Goal: Ask a question: Seek information or help from site administrators or community

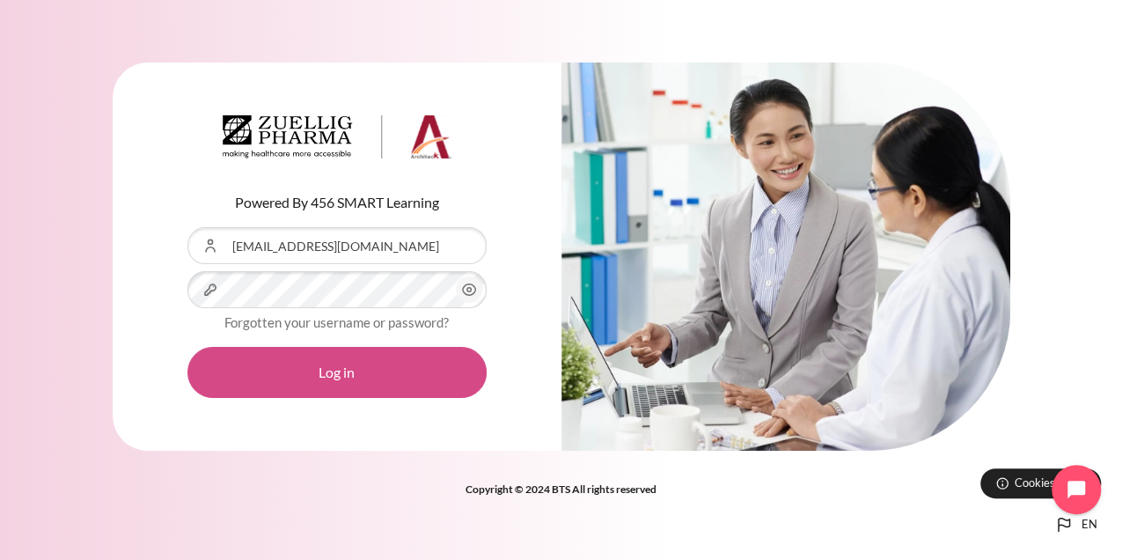
click at [332, 371] on button "Log in" at bounding box center [336, 372] width 299 height 51
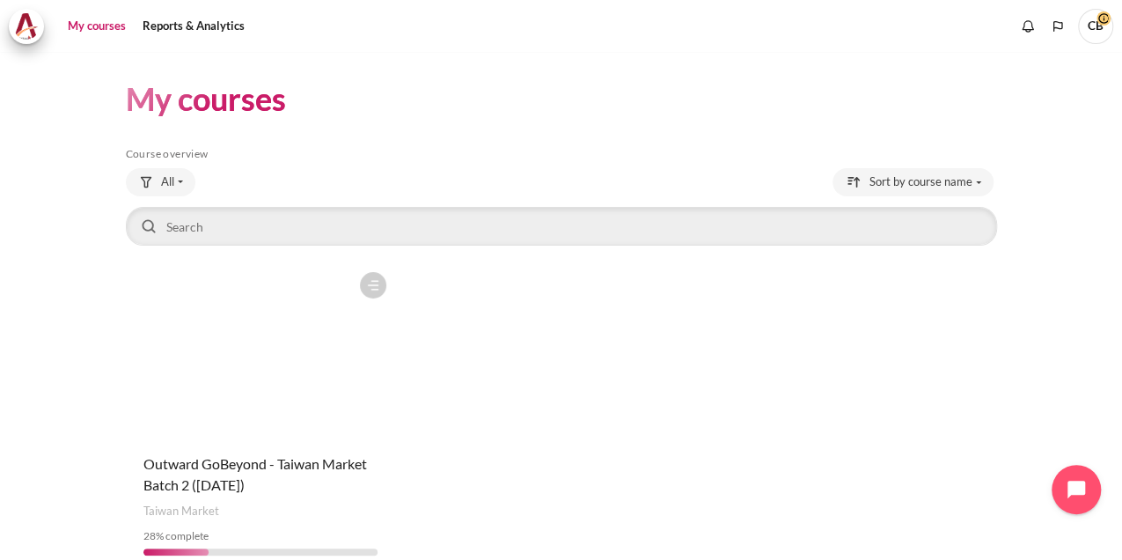
scroll to position [58, 0]
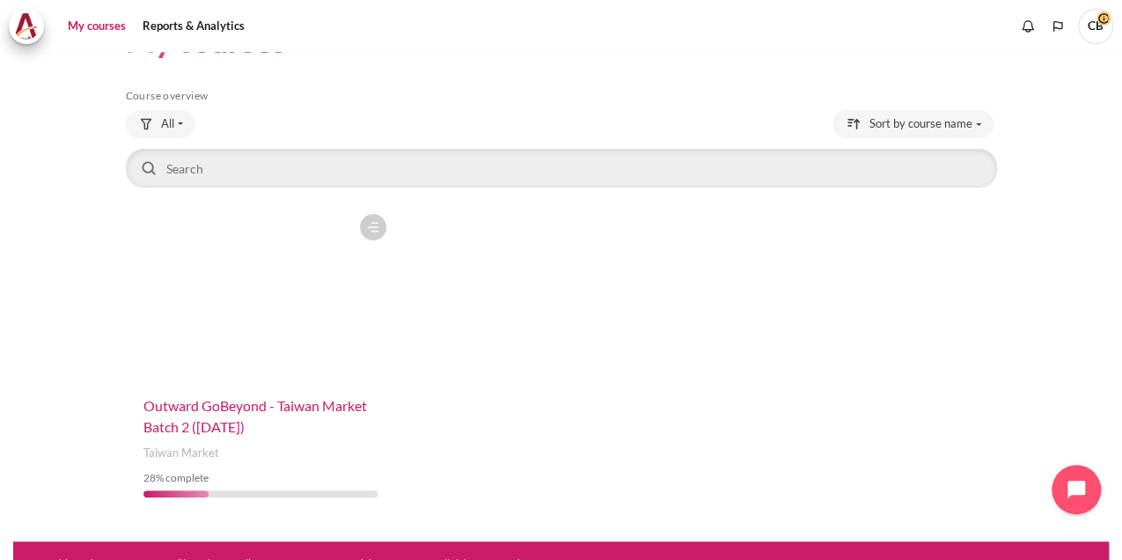
click at [333, 411] on span "Outward GoBeyond - Taiwan Market Batch 2 (Sep 2025)" at bounding box center [254, 416] width 223 height 38
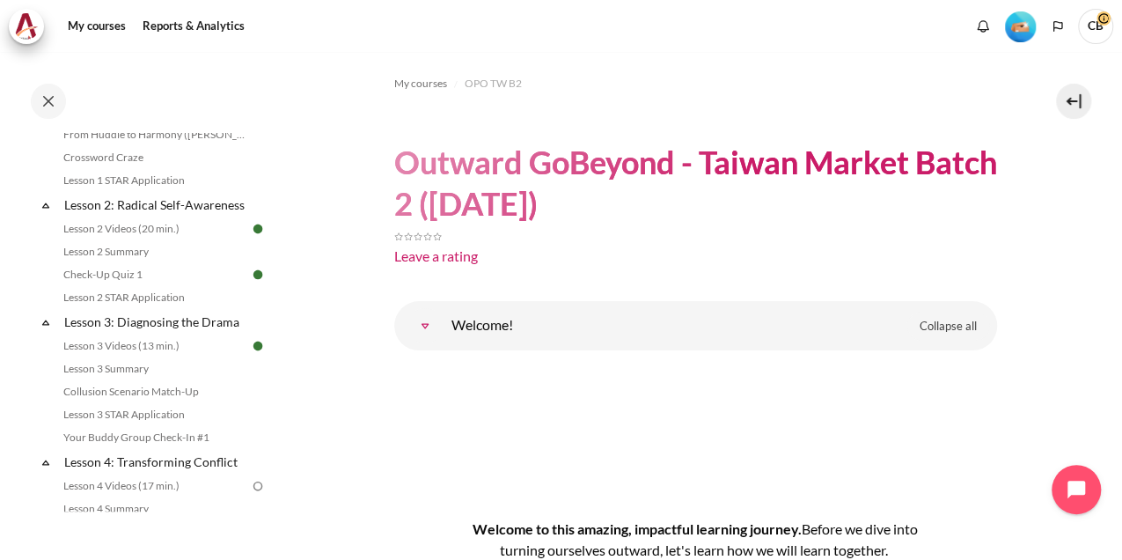
scroll to position [528, 0]
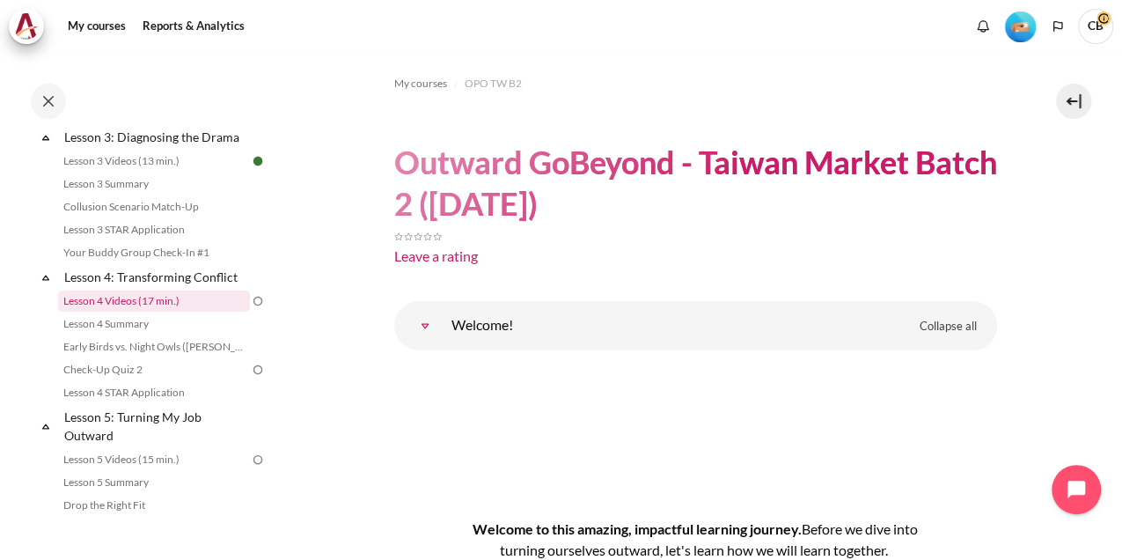
click at [187, 311] on link "Lesson 4 Videos (17 min.)" at bounding box center [154, 300] width 192 height 21
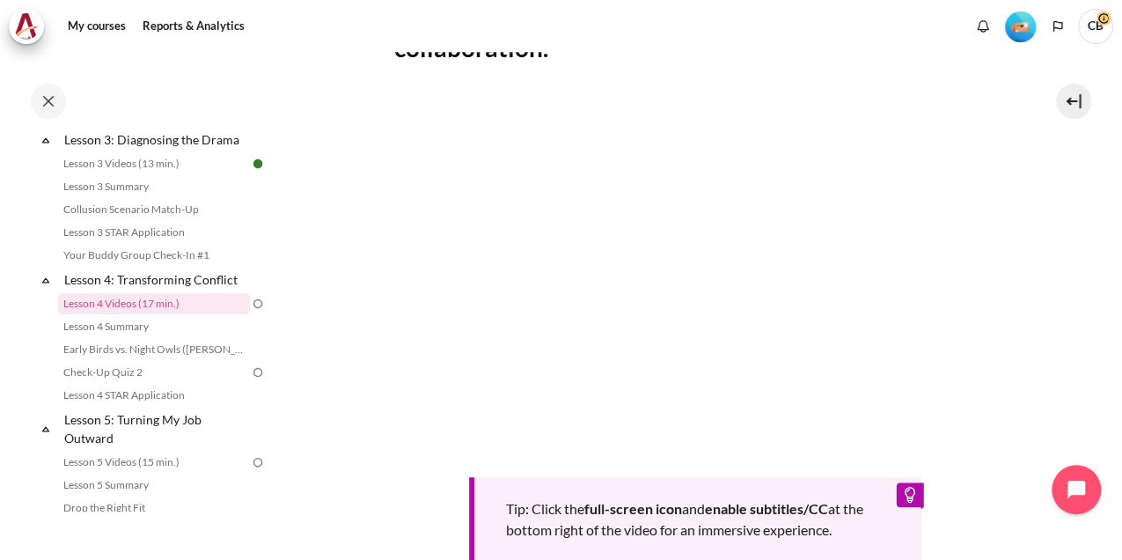
scroll to position [357, 0]
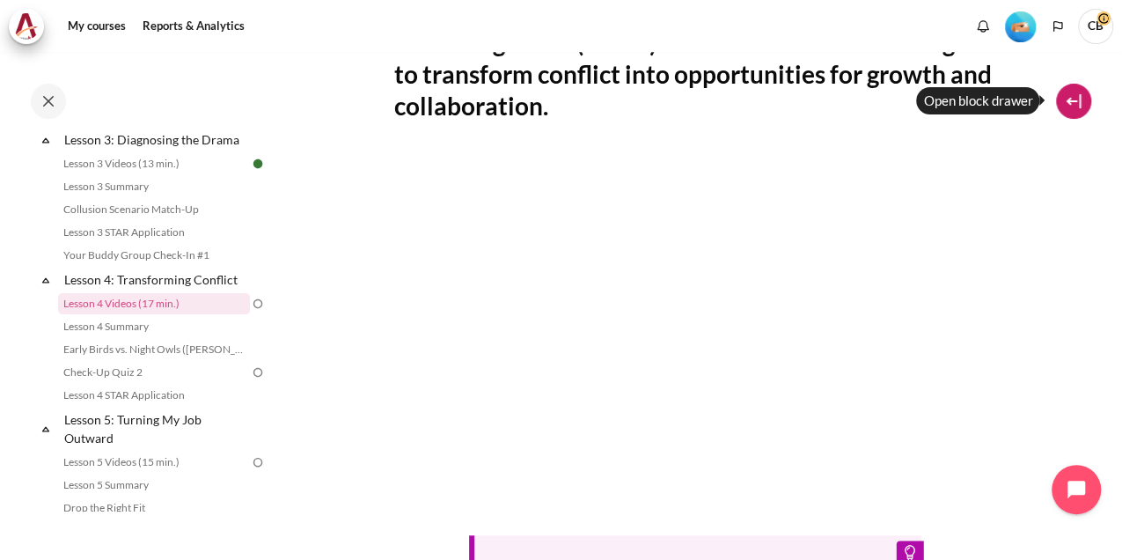
click at [1068, 96] on button at bounding box center [1073, 101] width 35 height 35
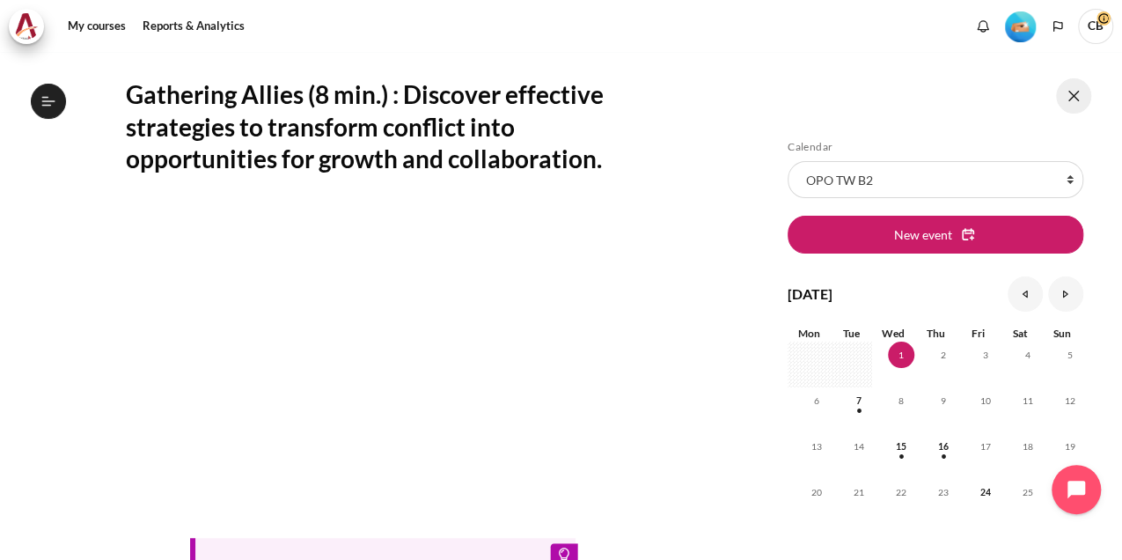
click at [1068, 96] on button at bounding box center [1073, 95] width 35 height 35
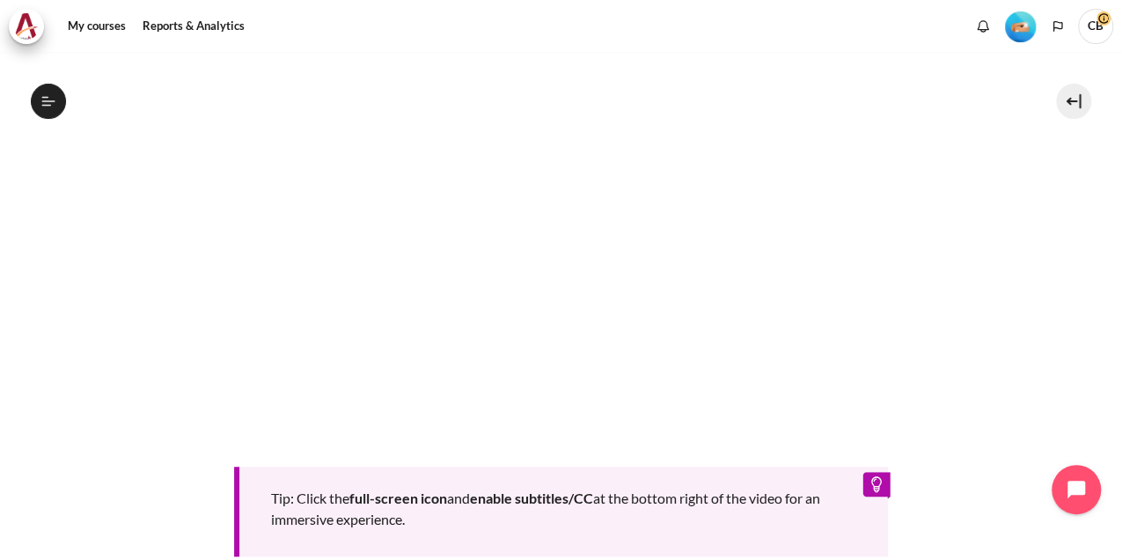
scroll to position [533, 0]
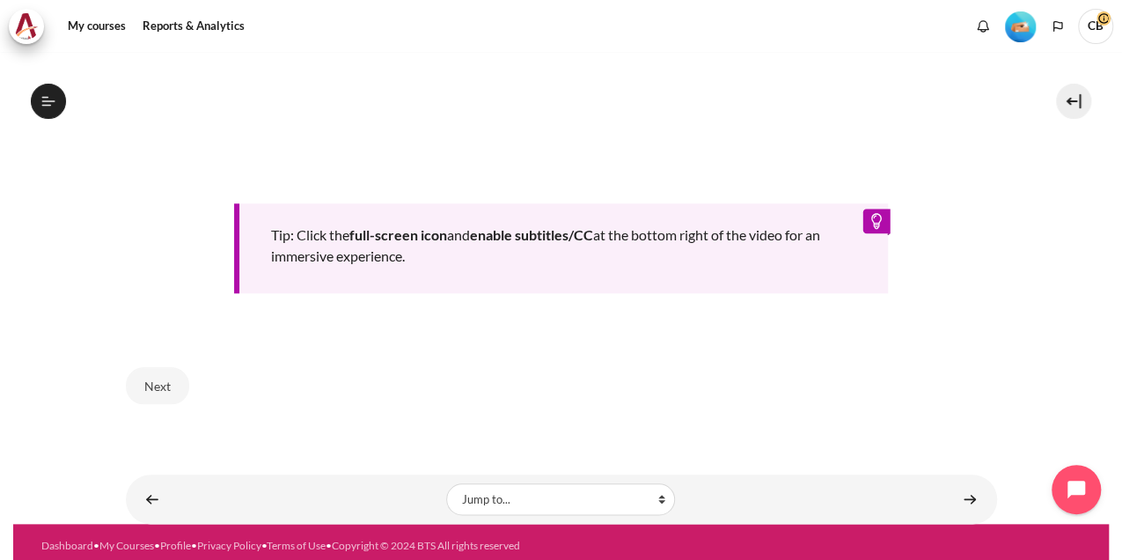
scroll to position [811, 0]
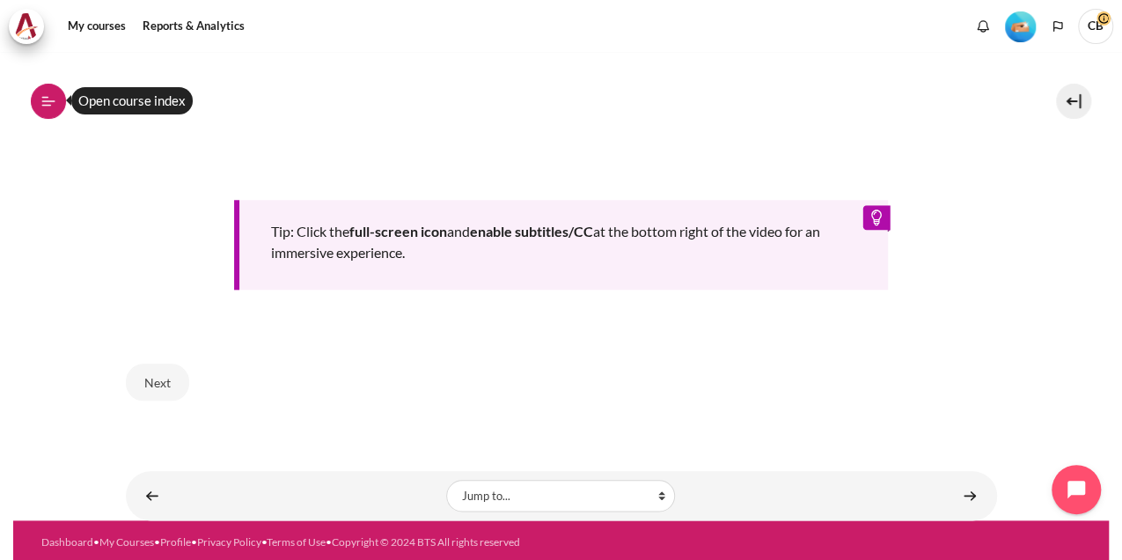
click at [35, 95] on button "Open course index" at bounding box center [48, 101] width 35 height 35
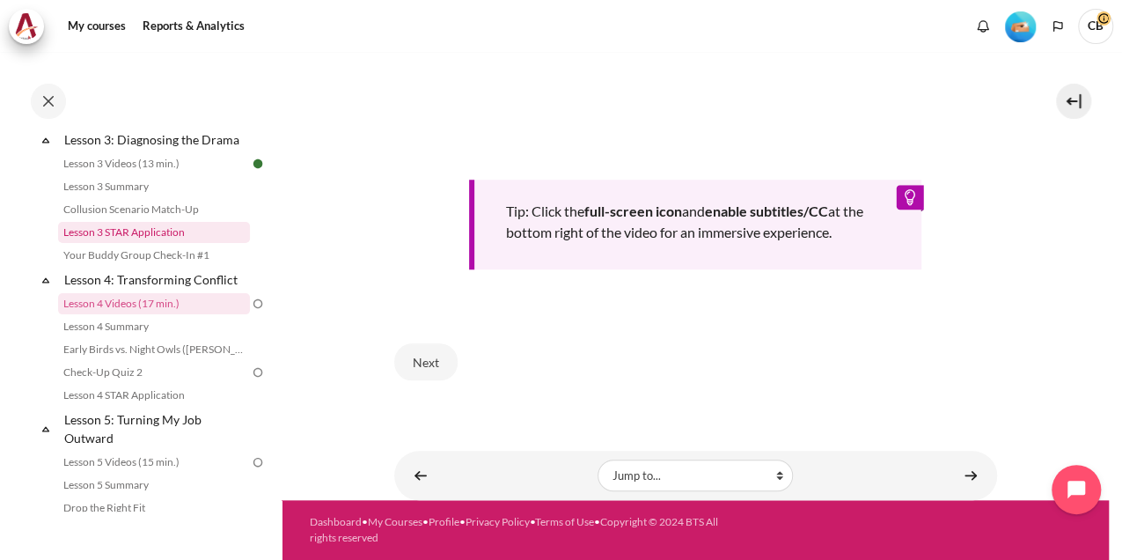
scroll to position [708, 0]
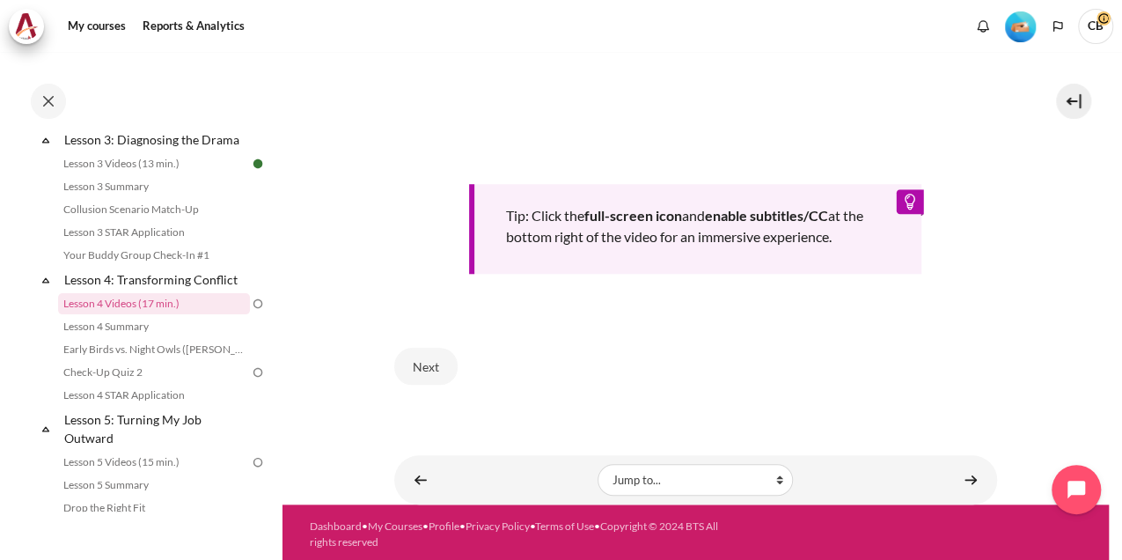
click at [250, 311] on img at bounding box center [258, 304] width 16 height 16
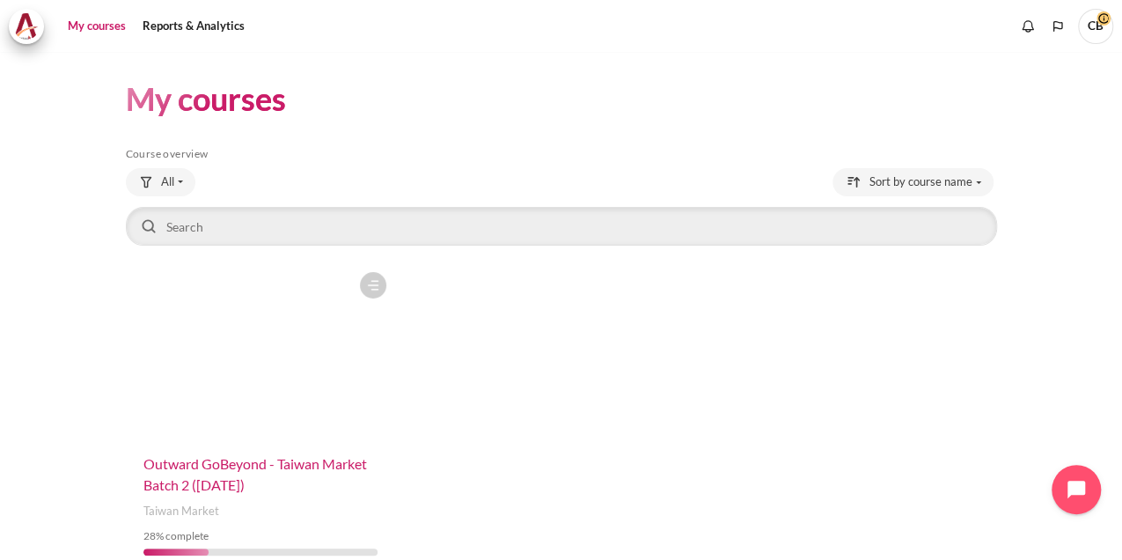
click at [295, 459] on span "Outward GoBeyond - Taiwan Market Batch 2 ([DATE])" at bounding box center [254, 474] width 223 height 38
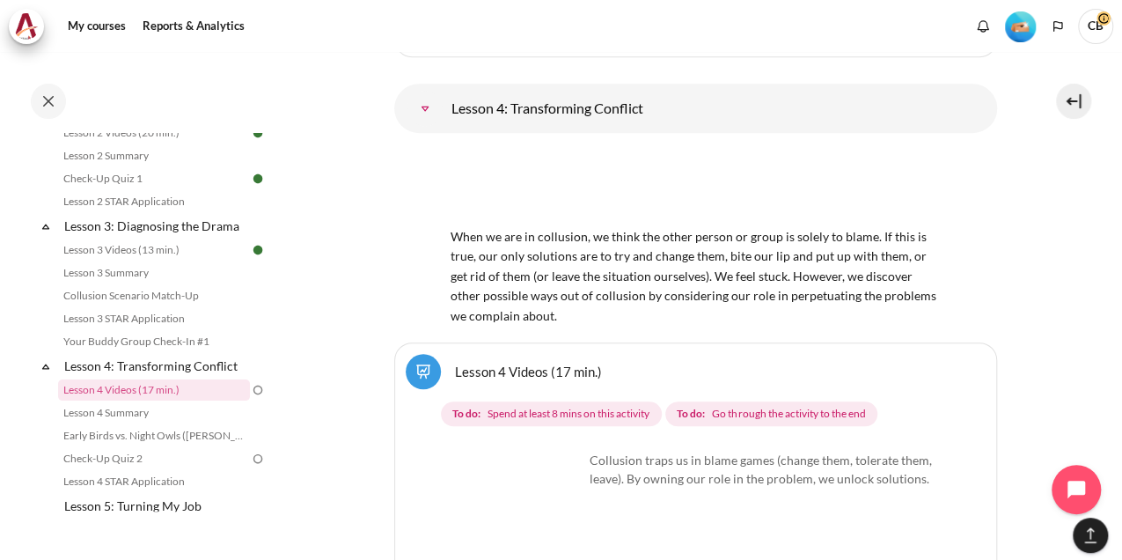
scroll to position [7263, 0]
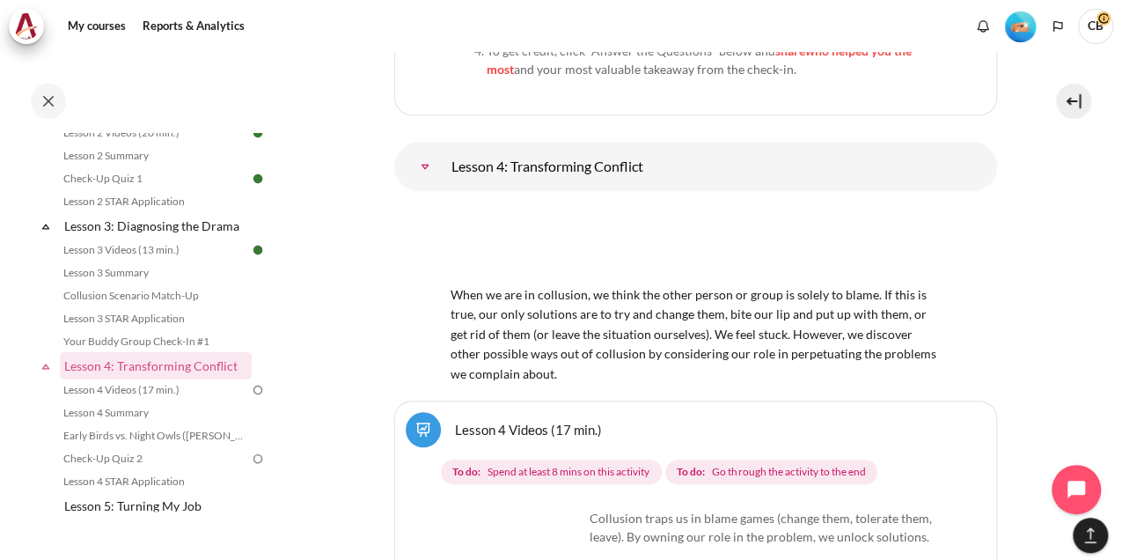
click at [443, 149] on link "Lesson 4: Transforming Conflict" at bounding box center [424, 166] width 35 height 35
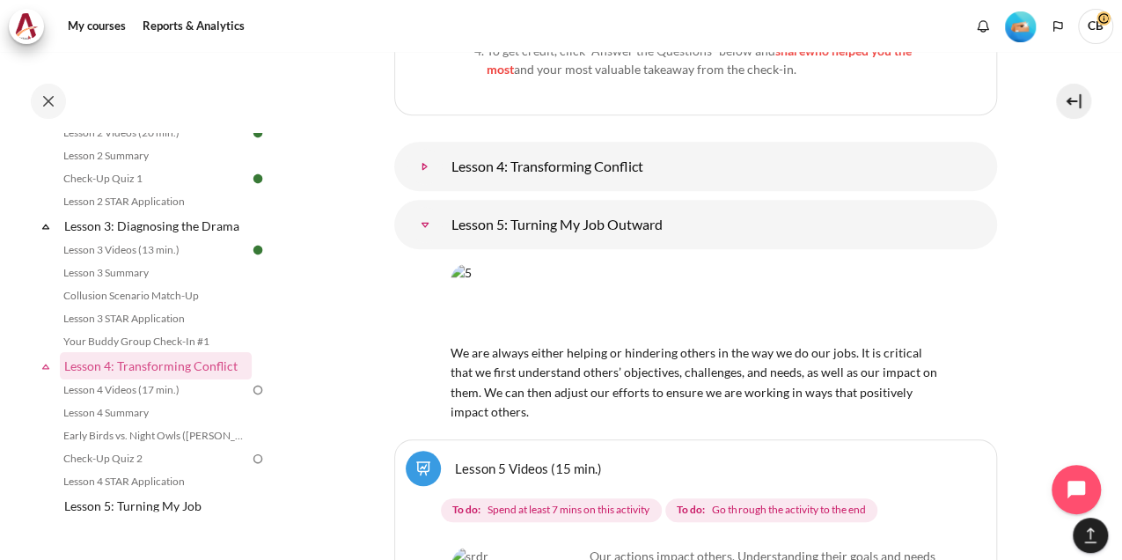
click at [443, 149] on link "Lesson 4: Transforming Conflict" at bounding box center [424, 166] width 35 height 35
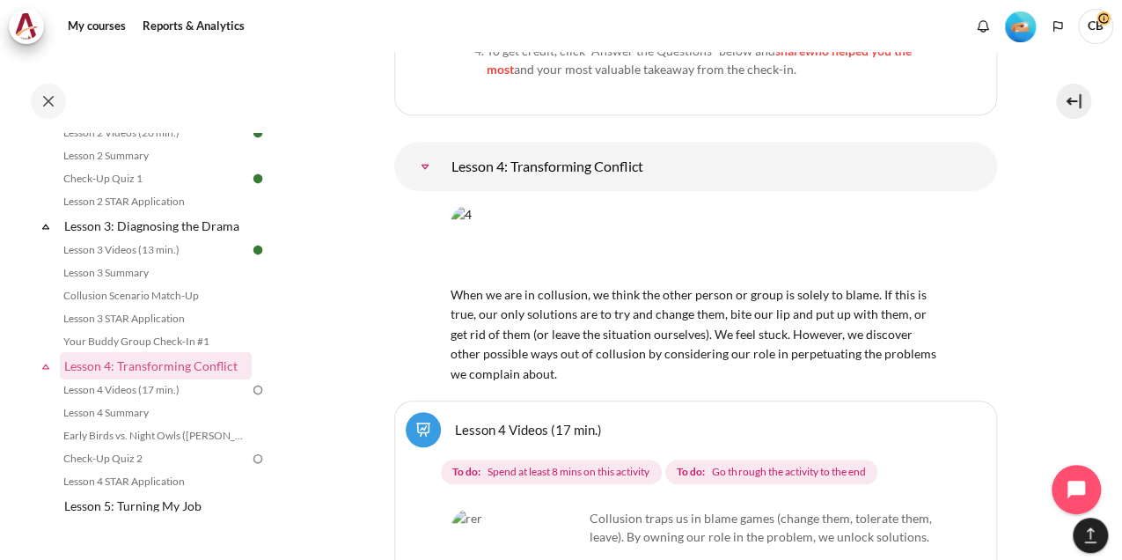
scroll to position [7380, 0]
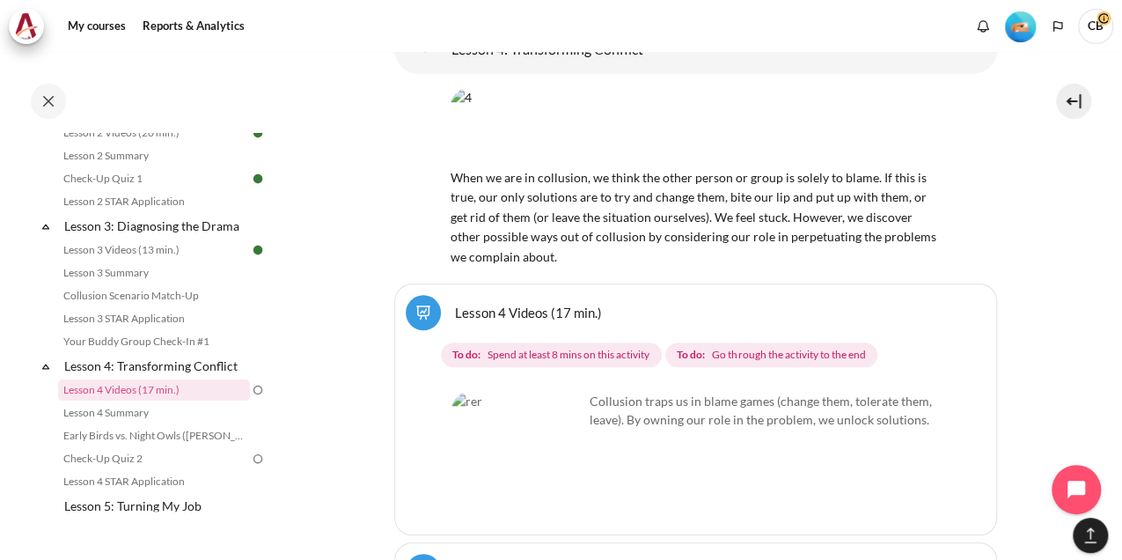
click at [500, 304] on link "Lesson 4 Videos (17 min.)" at bounding box center [528, 312] width 147 height 17
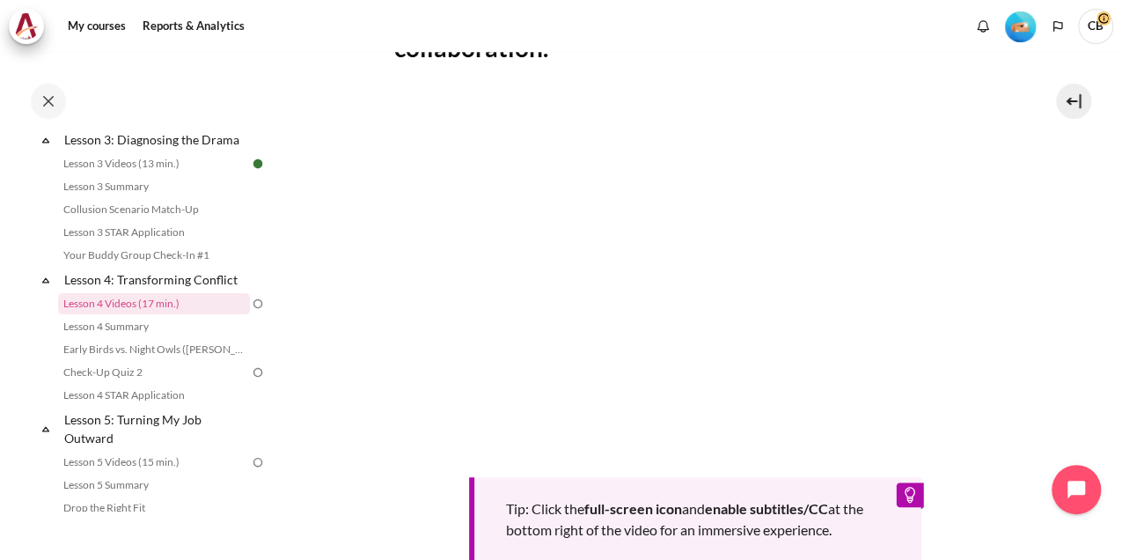
scroll to position [357, 0]
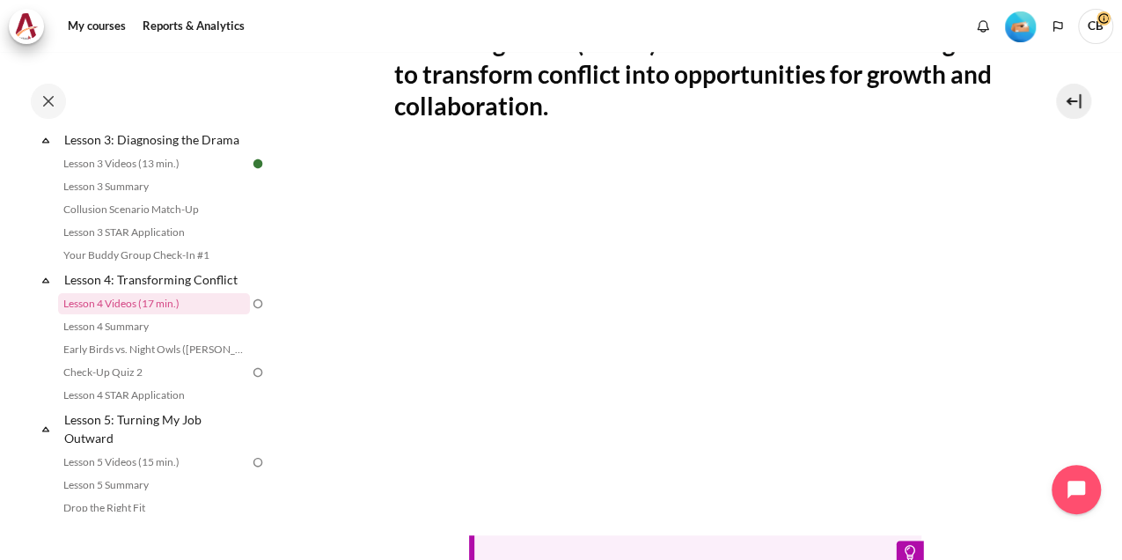
click at [1092, 21] on span "CB" at bounding box center [1095, 26] width 35 height 35
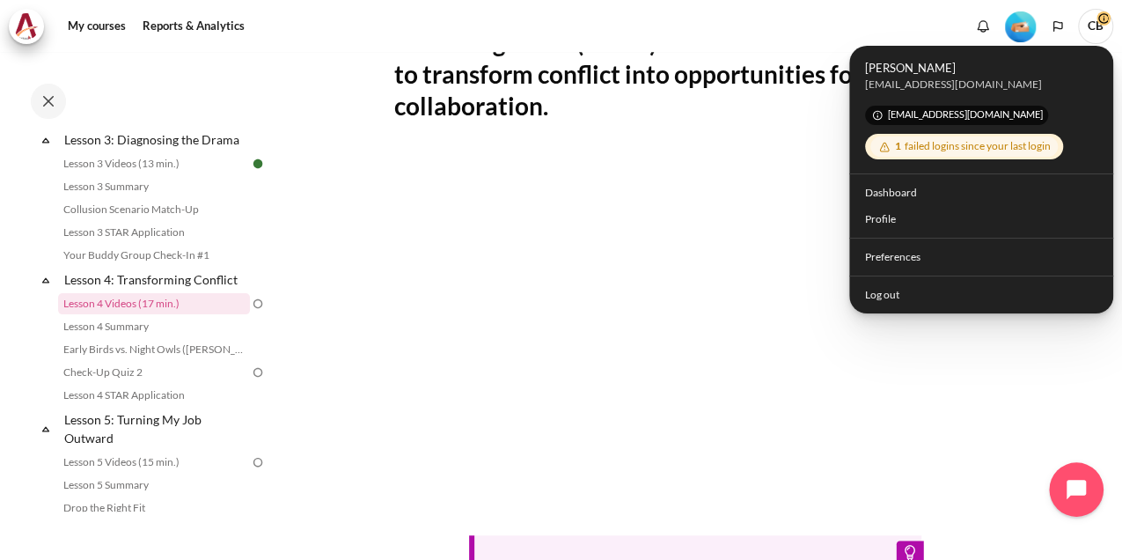
click at [1077, 475] on button "Open chat widget" at bounding box center [1076, 489] width 55 height 55
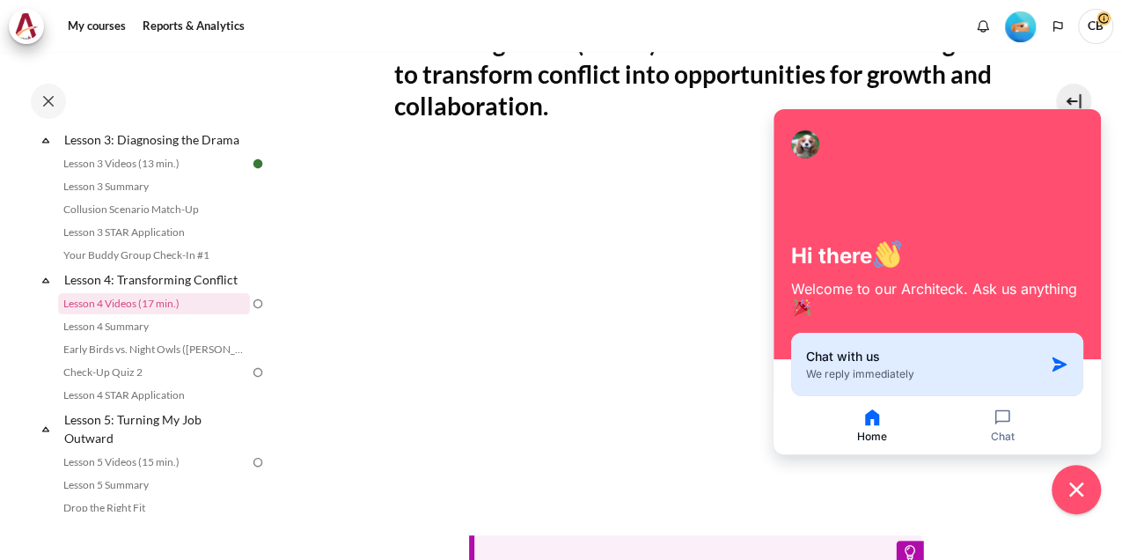
click at [944, 358] on div "Chat with us We reply immediately" at bounding box center [925, 363] width 238 height 33
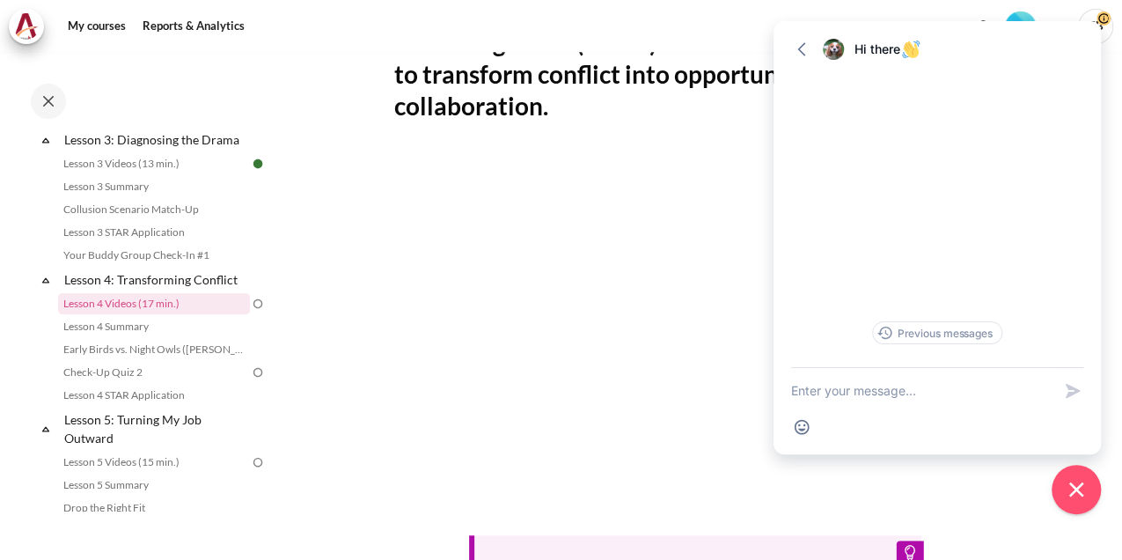
click at [896, 385] on textarea "New message" at bounding box center [921, 391] width 260 height 46
type textarea "comoque Lesson 4 video is not loading"
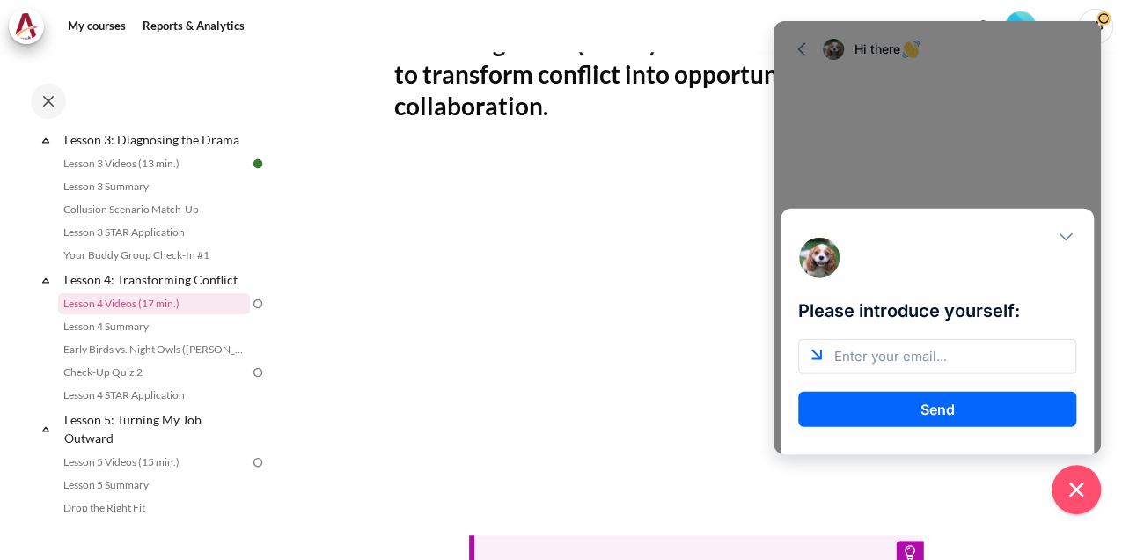
scroll to position [0, 0]
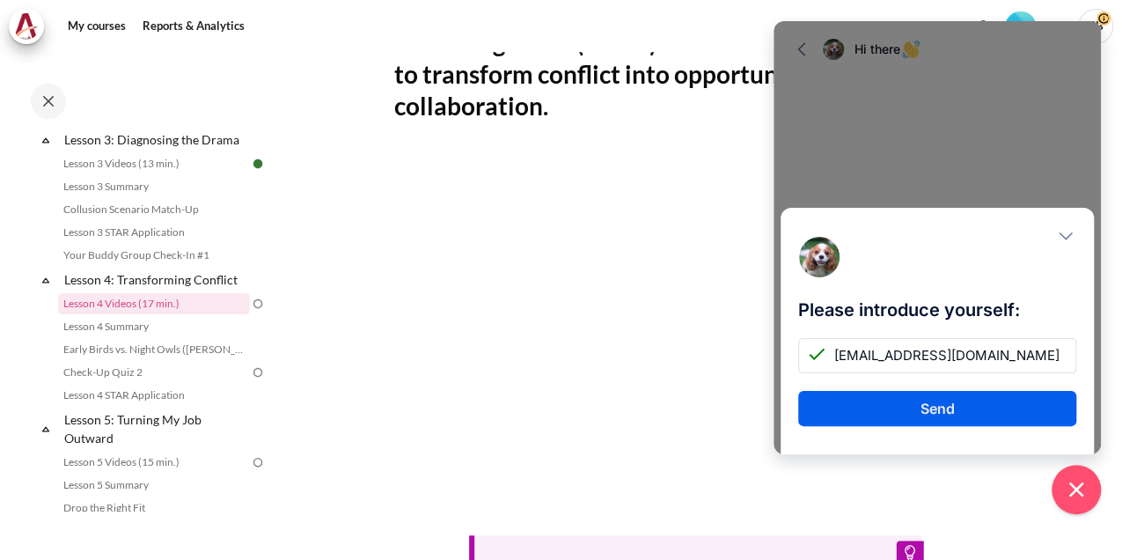
type input "[EMAIL_ADDRESS][DOMAIN_NAME]"
click at [1011, 414] on button "Send" at bounding box center [937, 408] width 278 height 35
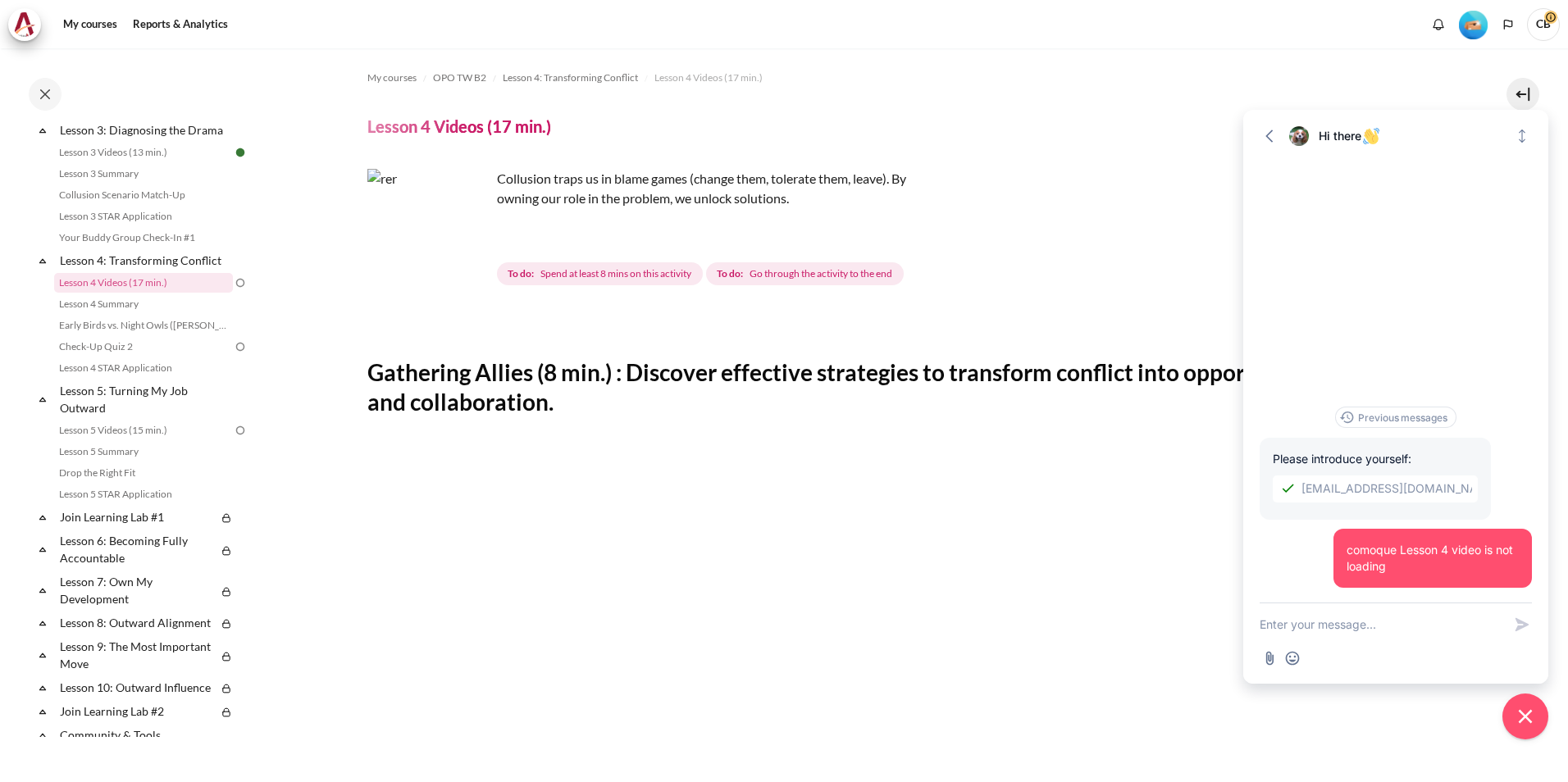
click at [457, 268] on img "Content" at bounding box center [429, 230] width 123 height 123
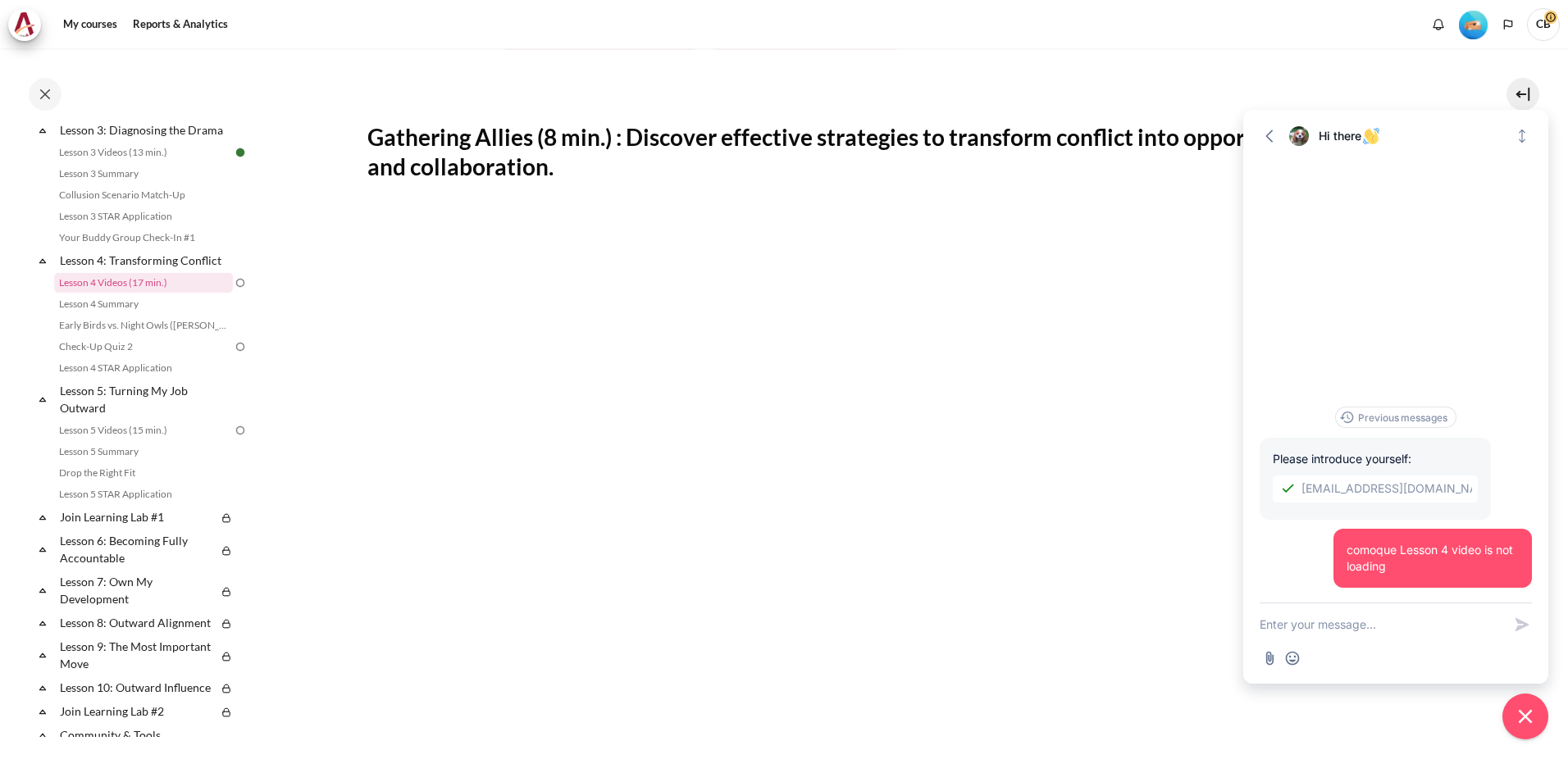
scroll to position [410, 0]
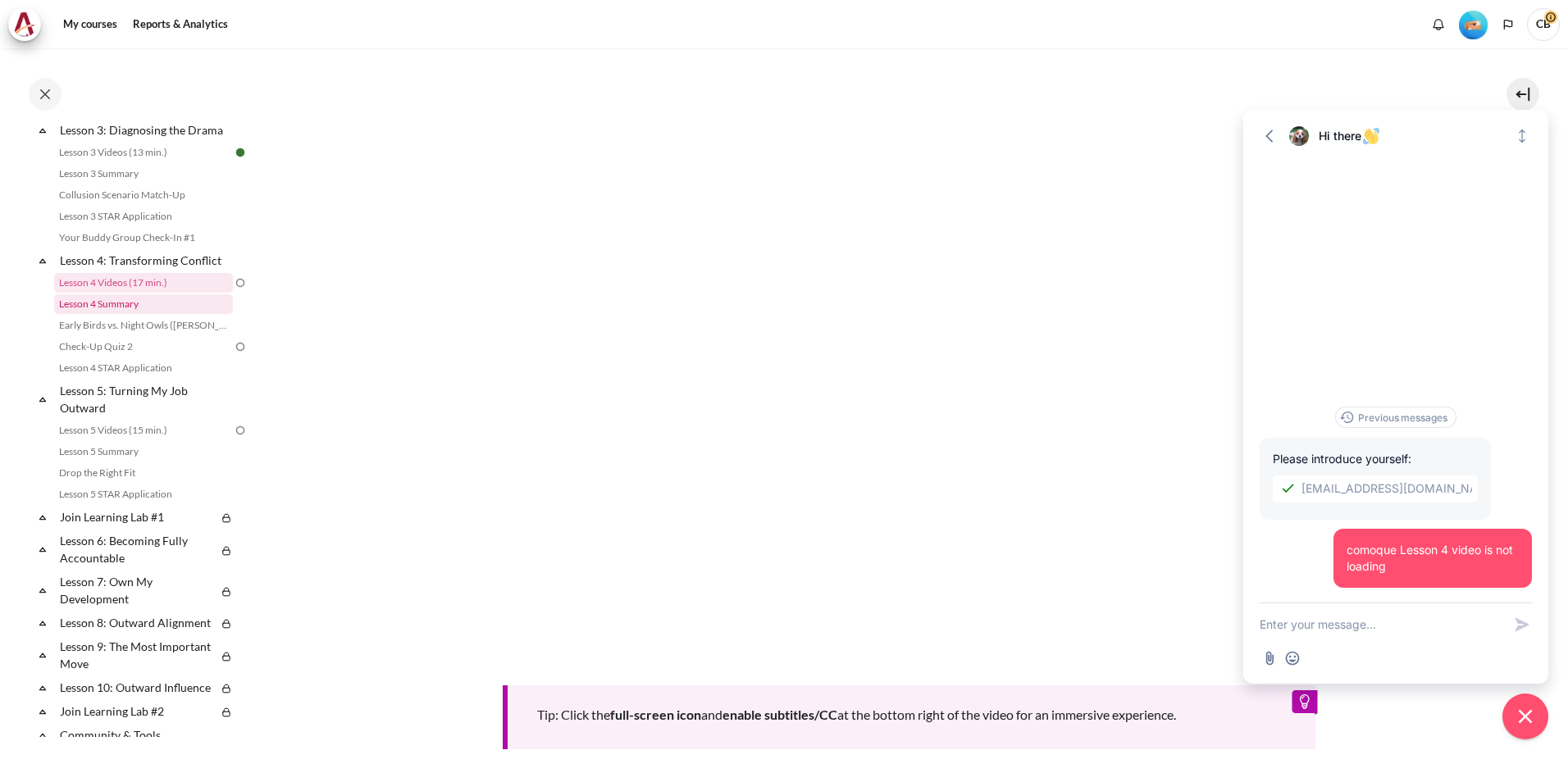
click at [128, 314] on link "Lesson 4 Summary" at bounding box center [144, 304] width 179 height 20
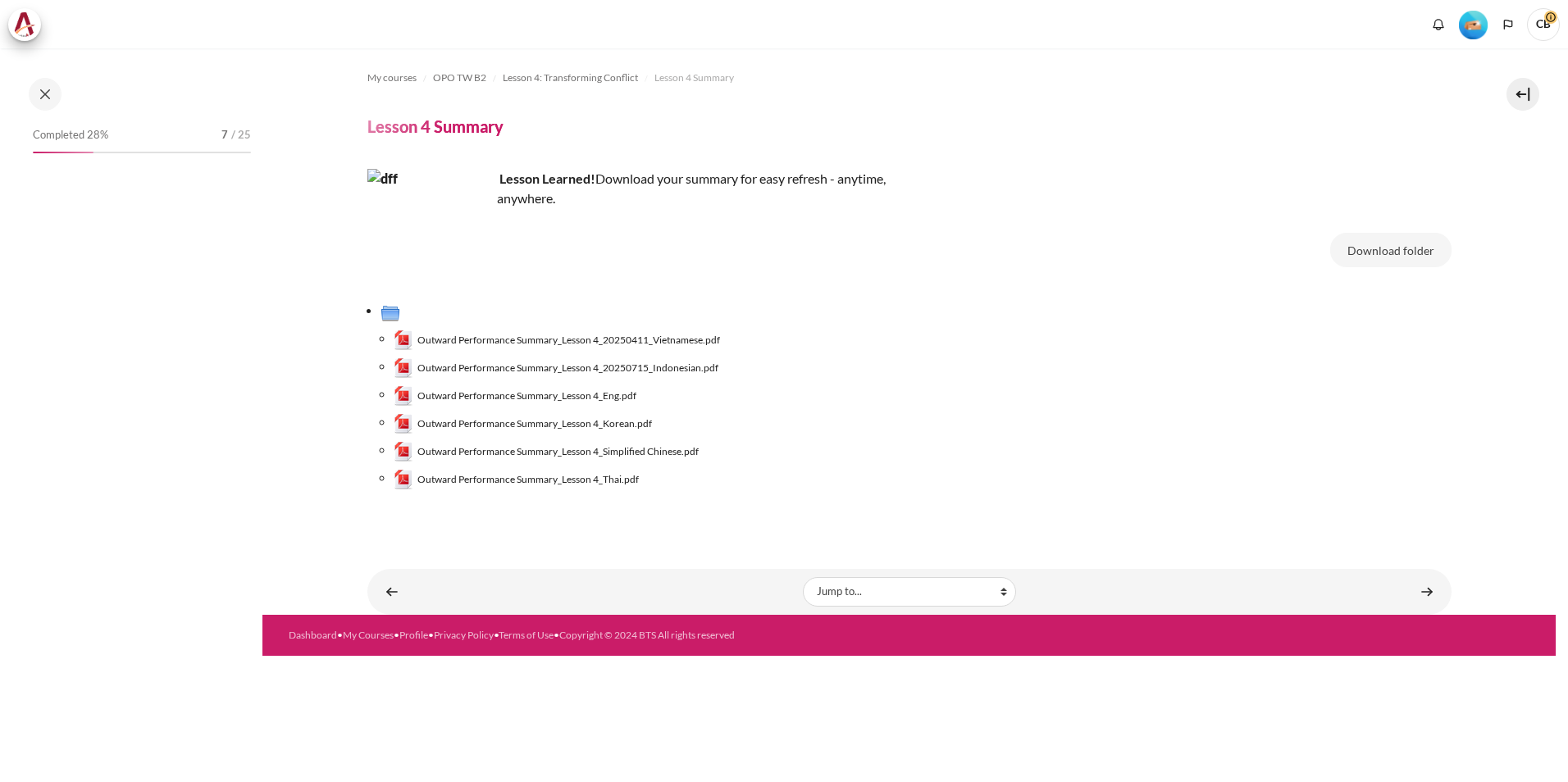
scroll to position [380, 0]
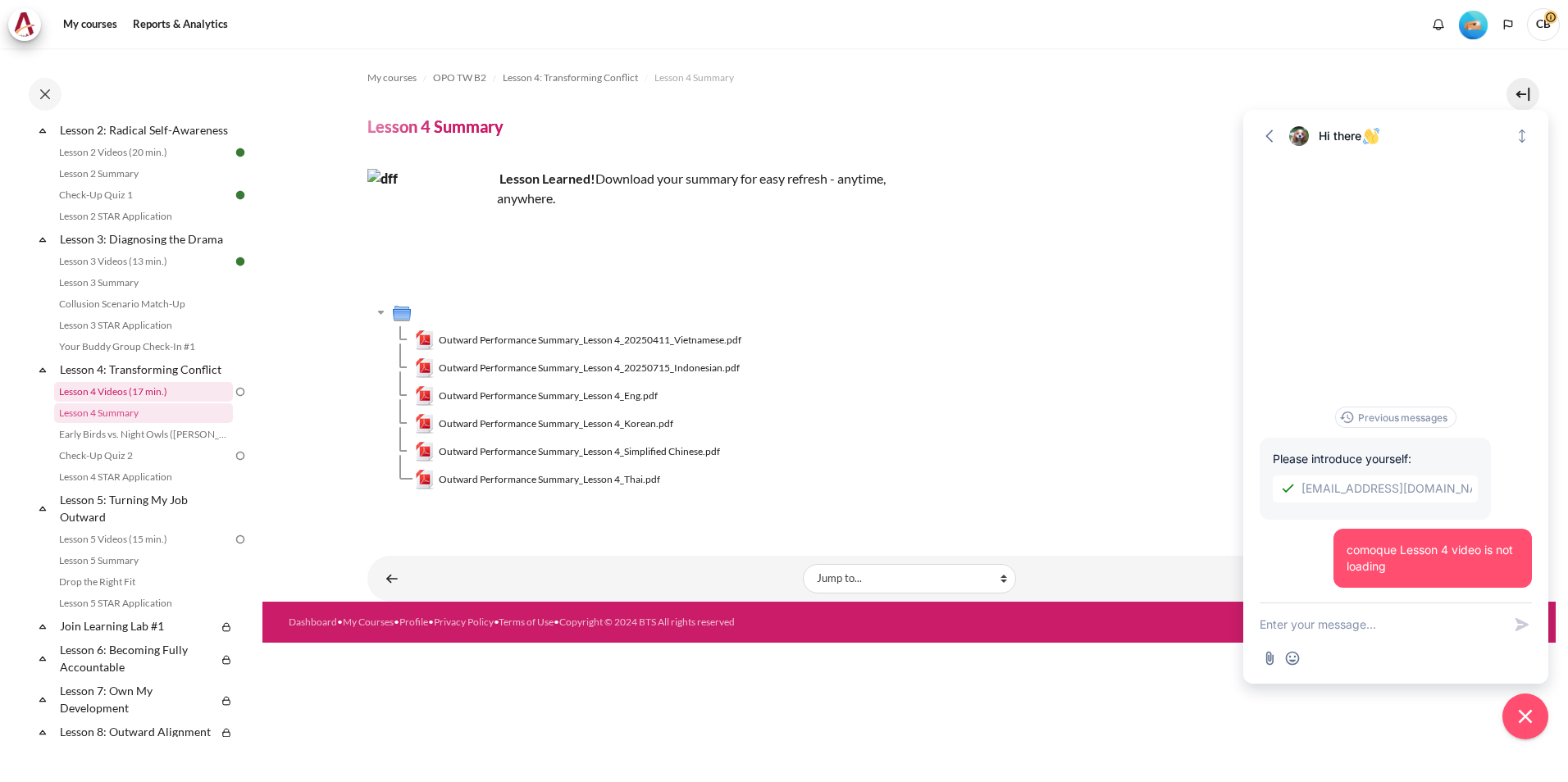
click at [133, 402] on link "Lesson 4 Videos (17 min.)" at bounding box center [144, 391] width 179 height 20
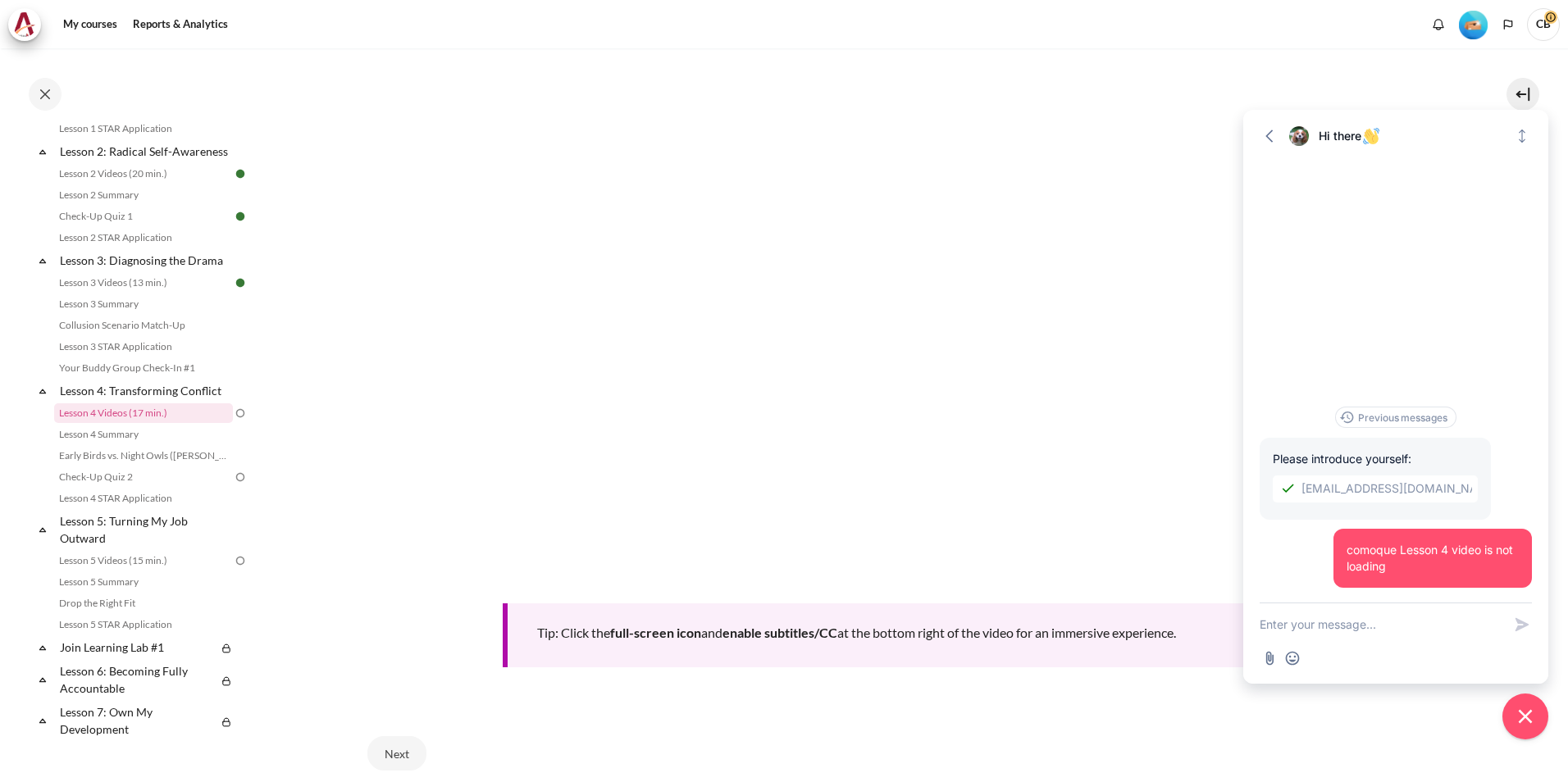
scroll to position [410, 0]
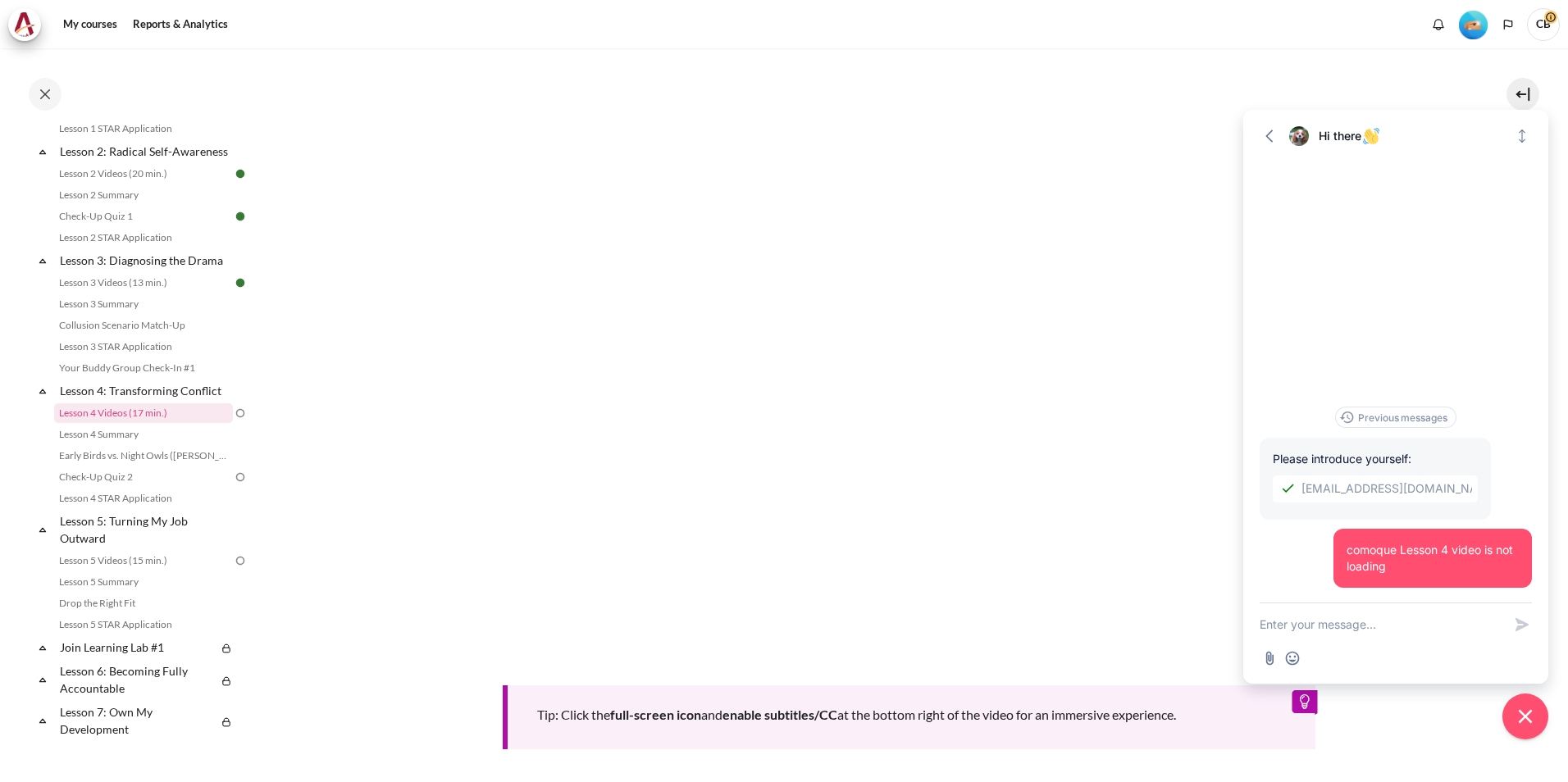
click at [805, 780] on div "Tip: Click the full-screen icon and enable subtitles/CC at the bottom right of …" at bounding box center [909, 413] width 1084 height 779
click at [1393, 637] on textarea "New message" at bounding box center [1381, 624] width 242 height 43
type textarea "hello"
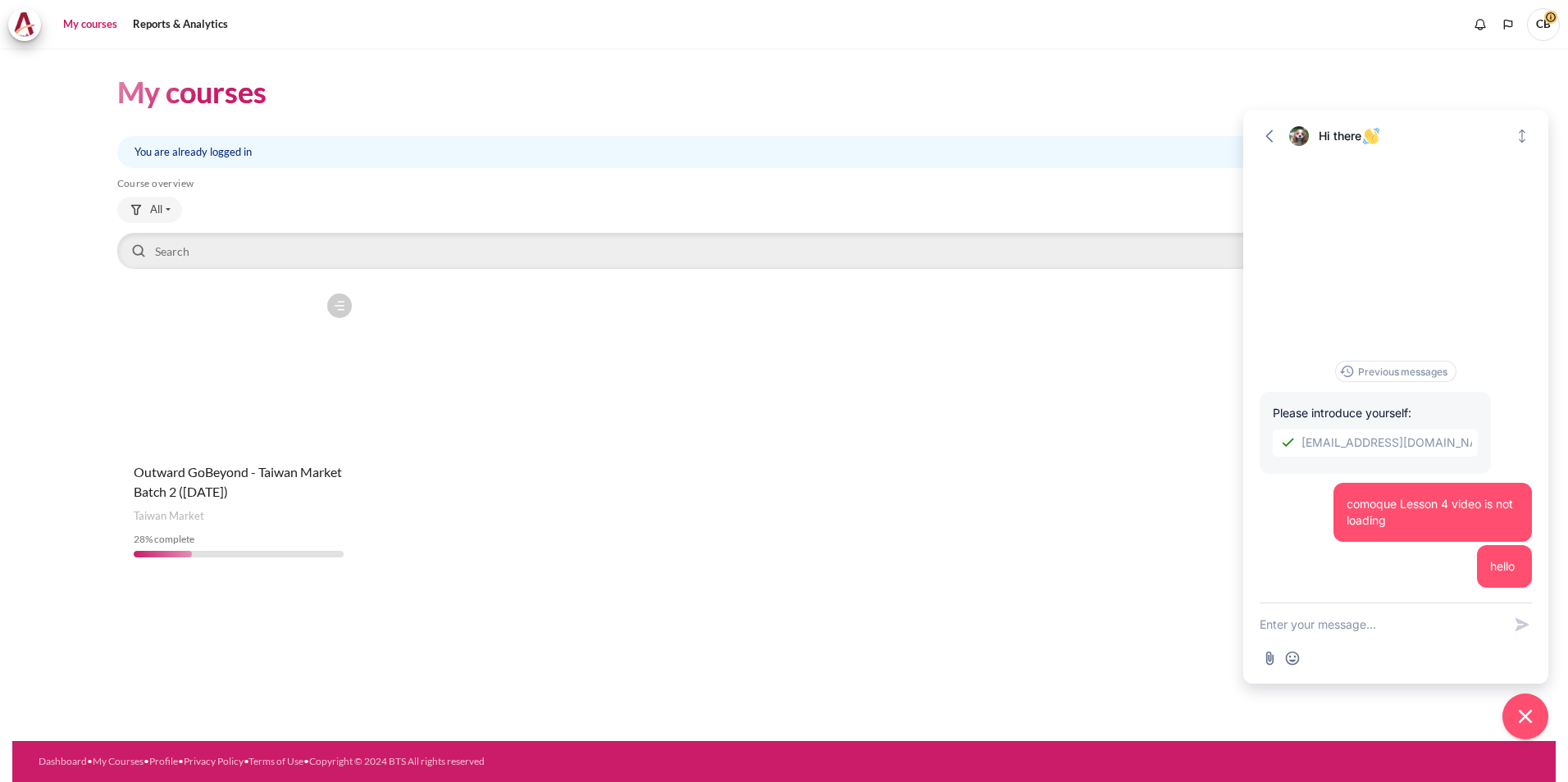
click at [1539, 15] on span "CB" at bounding box center [1543, 24] width 33 height 33
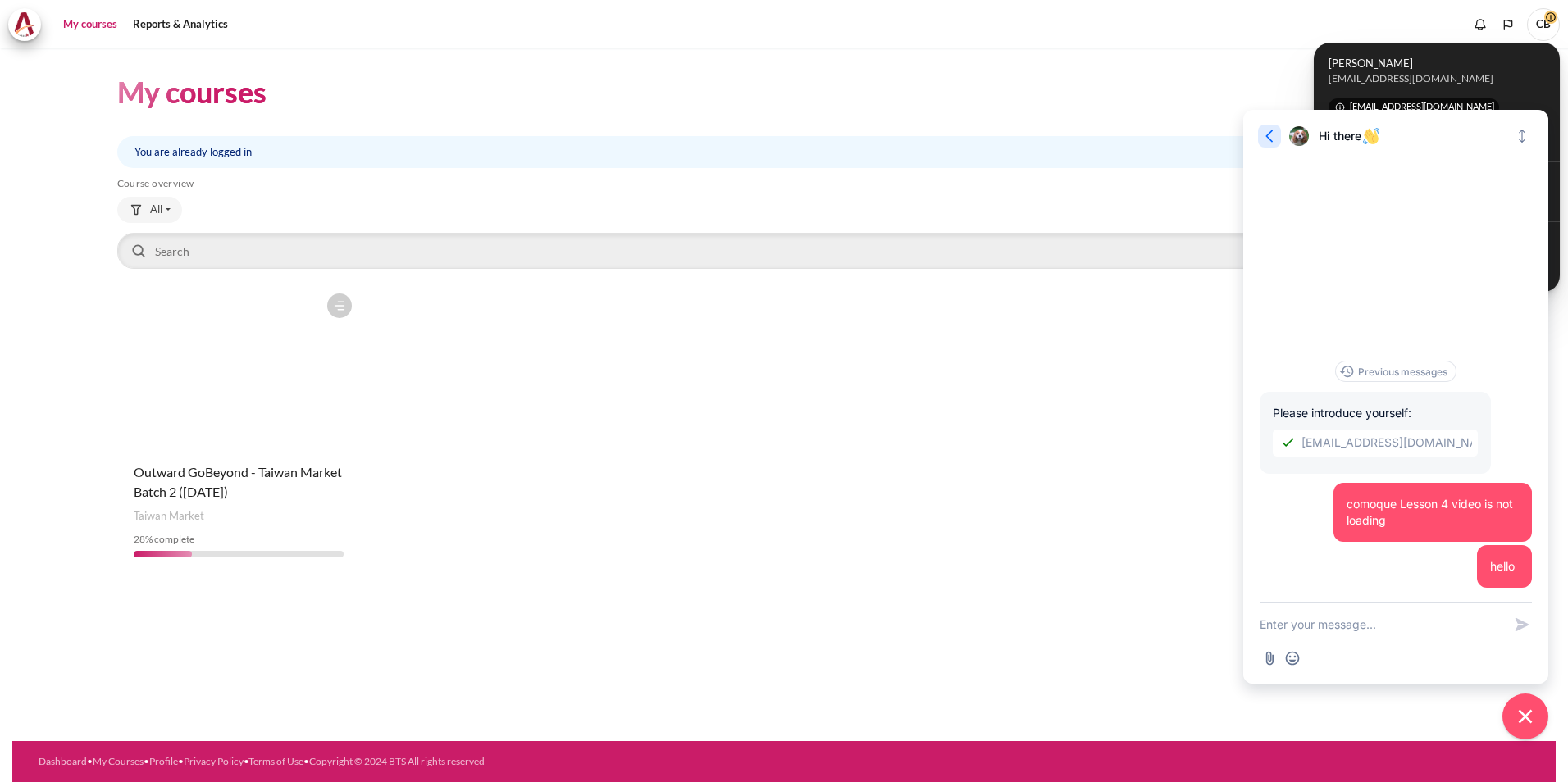
click at [1279, 139] on button "Go back" at bounding box center [1270, 136] width 23 height 23
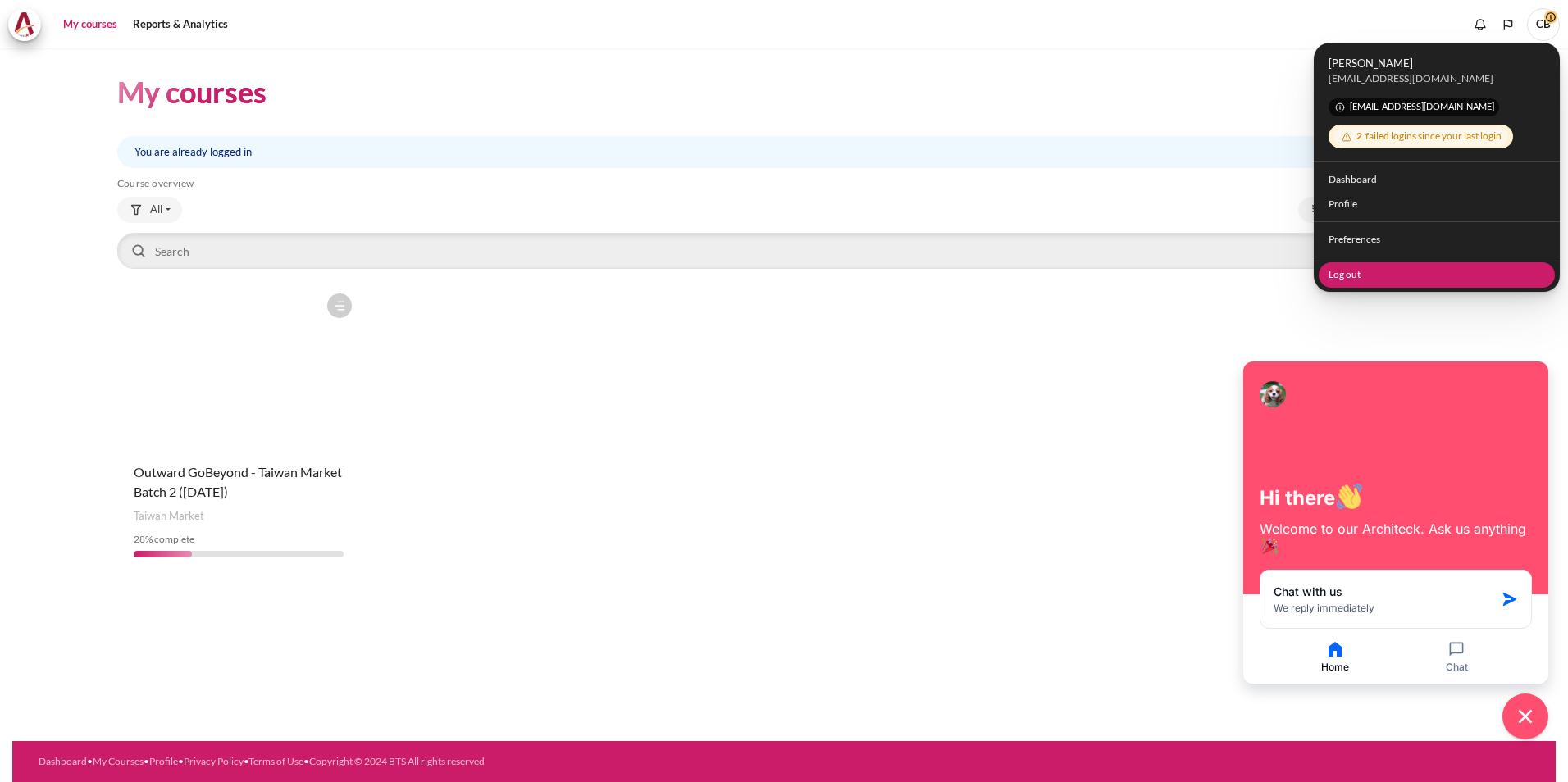
click at [1349, 268] on link "Log out" at bounding box center [1437, 274] width 237 height 25
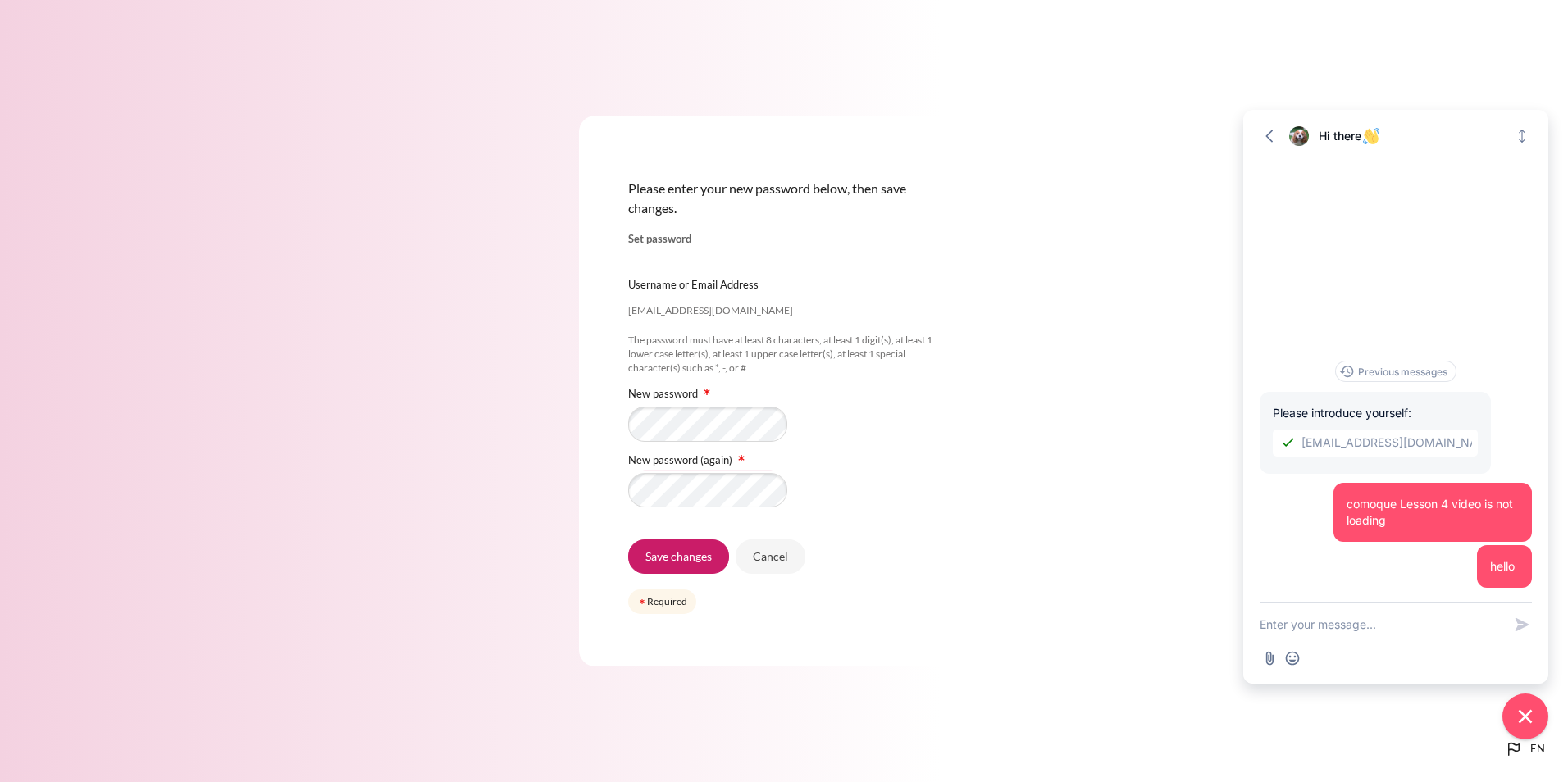
drag, startPoint x: 1058, startPoint y: 419, endPoint x: 1011, endPoint y: 443, distance: 52.8
click at [1058, 419] on div "Please enter your new password below, then save changes. Set password [EMAIL_AD…" at bounding box center [784, 391] width 1568 height 650
click at [675, 556] on input "Save changes" at bounding box center [679, 556] width 101 height 34
